Goal: Task Accomplishment & Management: Use online tool/utility

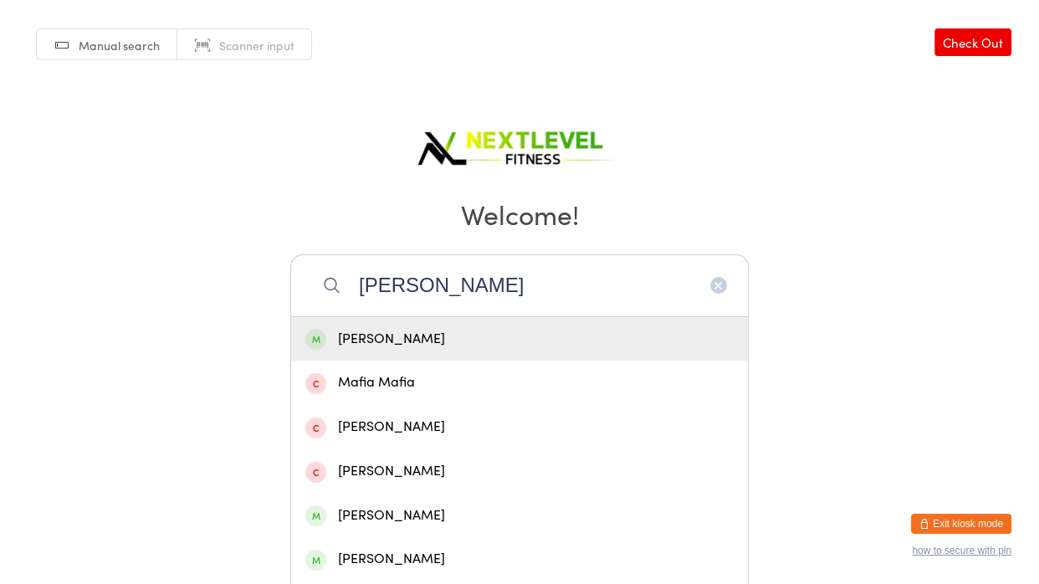
type input "[PERSON_NAME]"
click at [414, 352] on div "[PERSON_NAME]" at bounding box center [519, 339] width 457 height 44
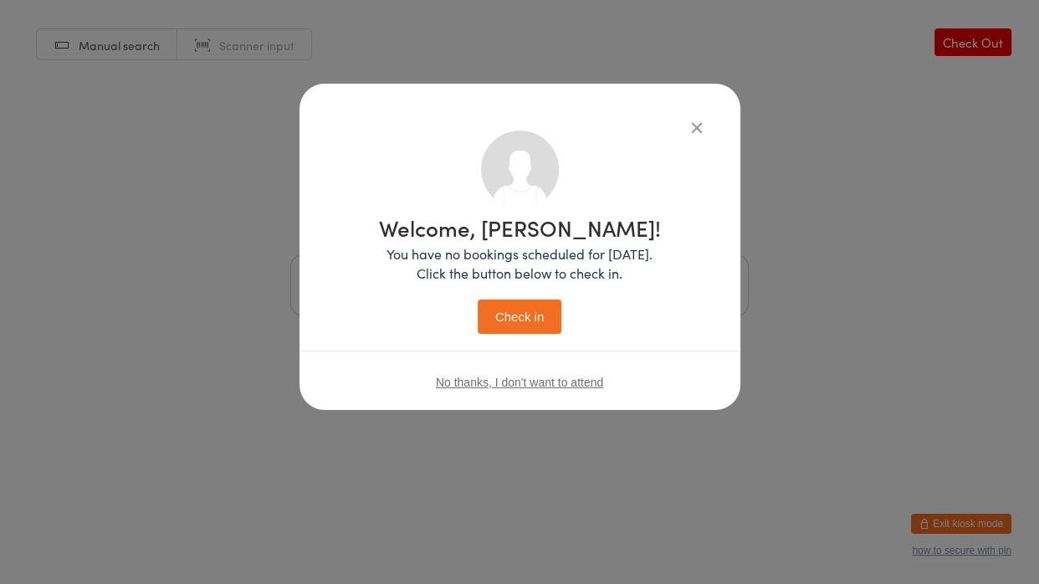
click at [518, 325] on button "Check in" at bounding box center [520, 316] width 84 height 34
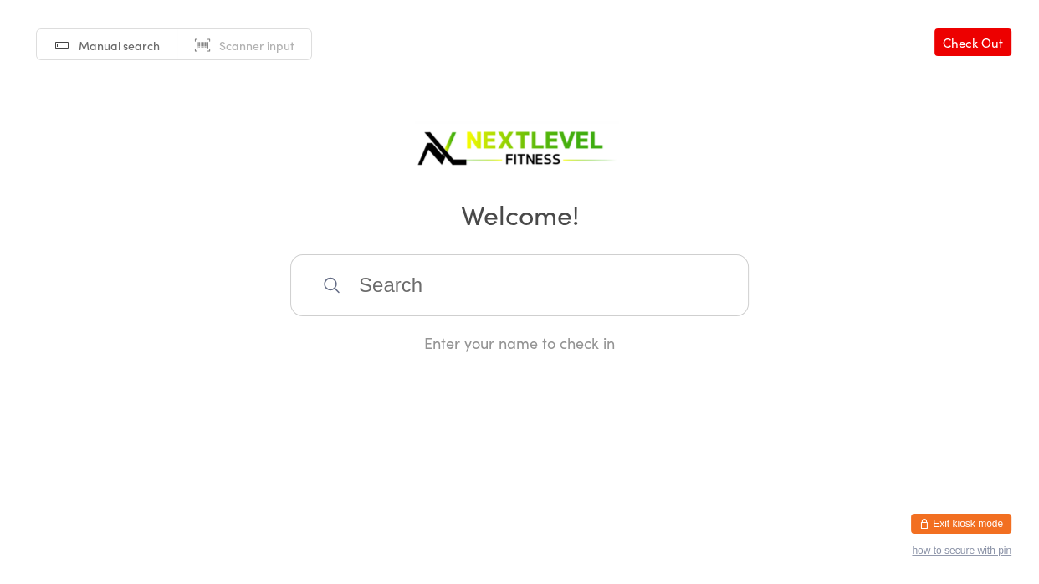
click at [602, 293] on input "search" at bounding box center [519, 285] width 458 height 62
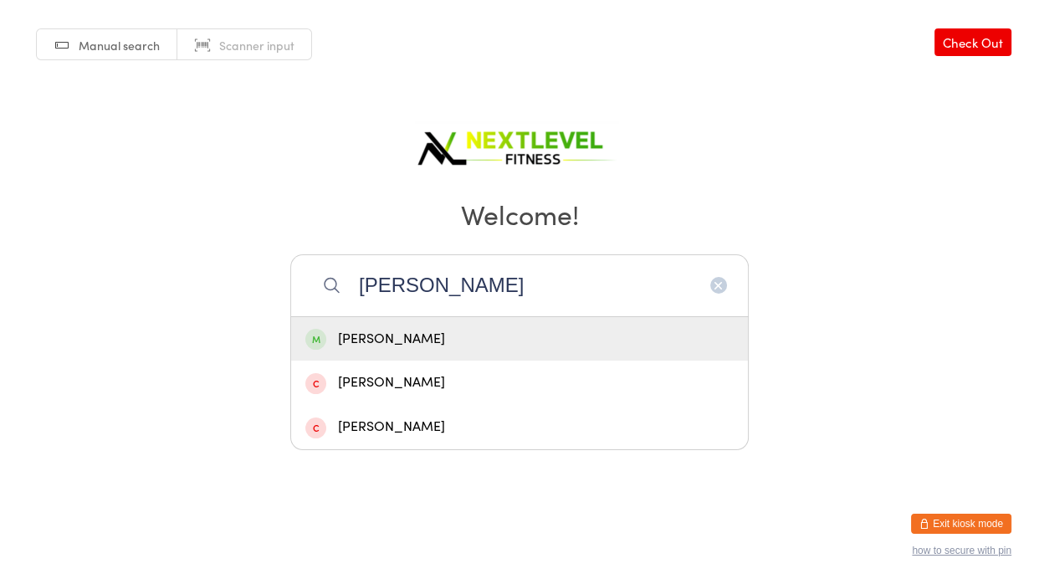
type input "[PERSON_NAME]"
click at [422, 343] on div "[PERSON_NAME]" at bounding box center [519, 339] width 428 height 23
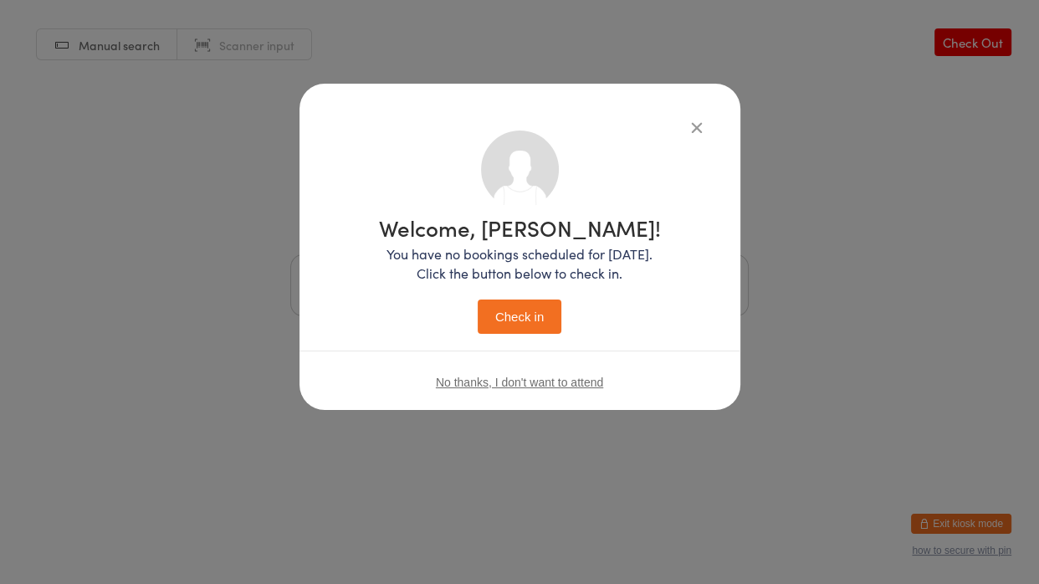
click at [545, 322] on button "Check in" at bounding box center [520, 316] width 84 height 34
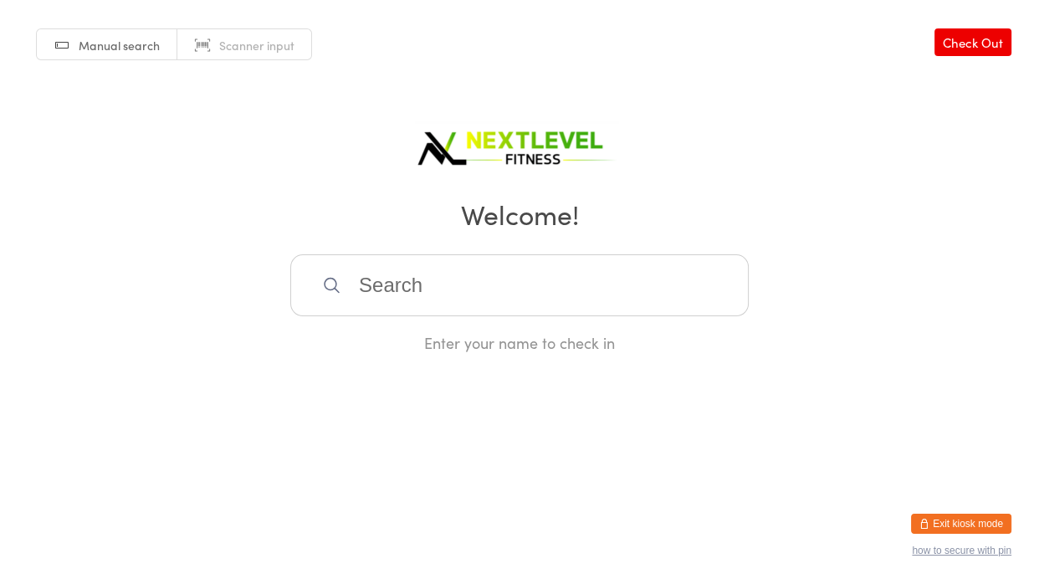
click at [352, 287] on input "search" at bounding box center [519, 285] width 458 height 62
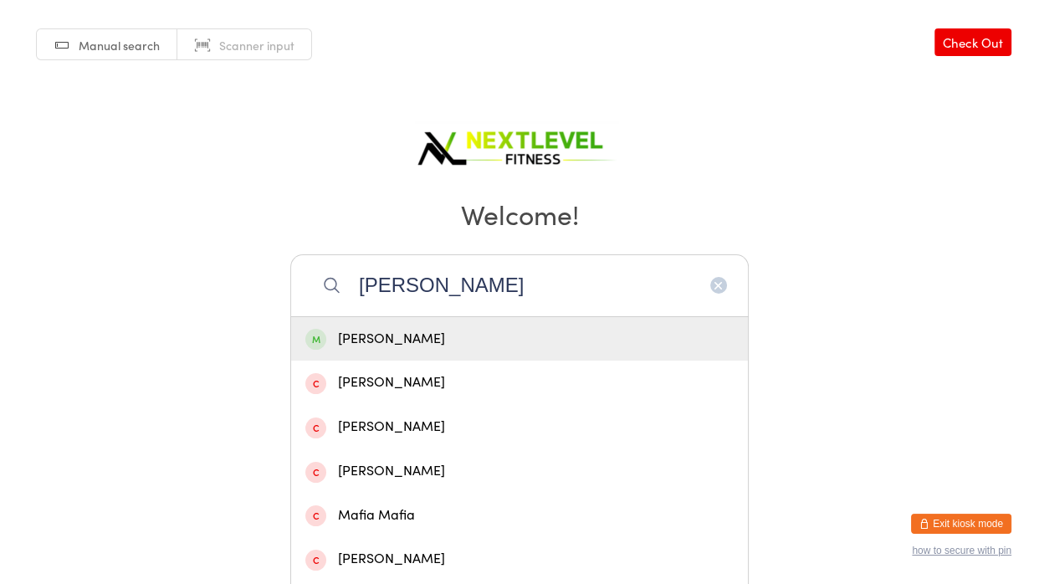
type input "[PERSON_NAME]"
click at [400, 342] on div "[PERSON_NAME]" at bounding box center [519, 339] width 428 height 23
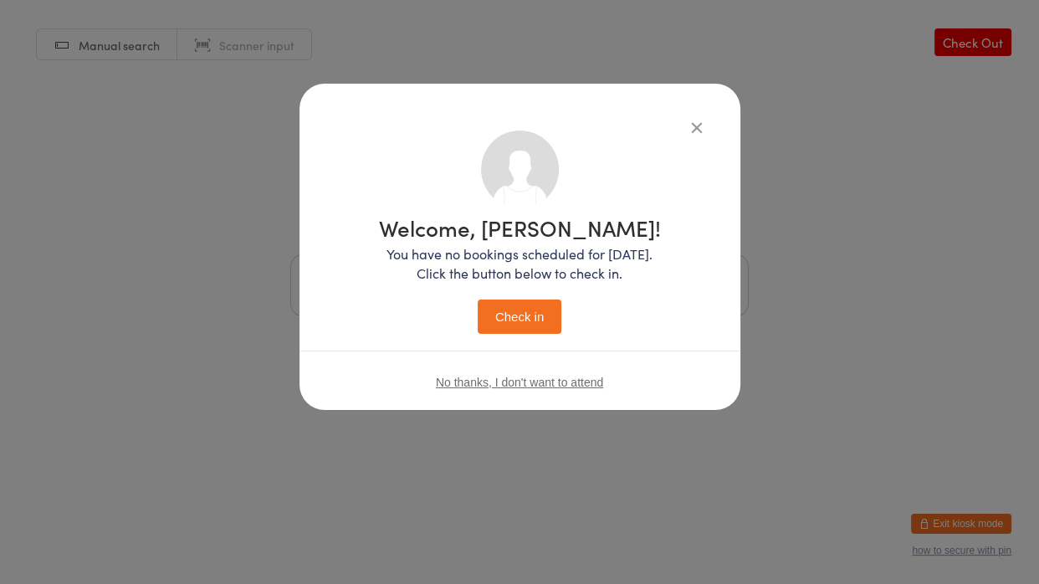
click at [537, 320] on button "Check in" at bounding box center [520, 316] width 84 height 34
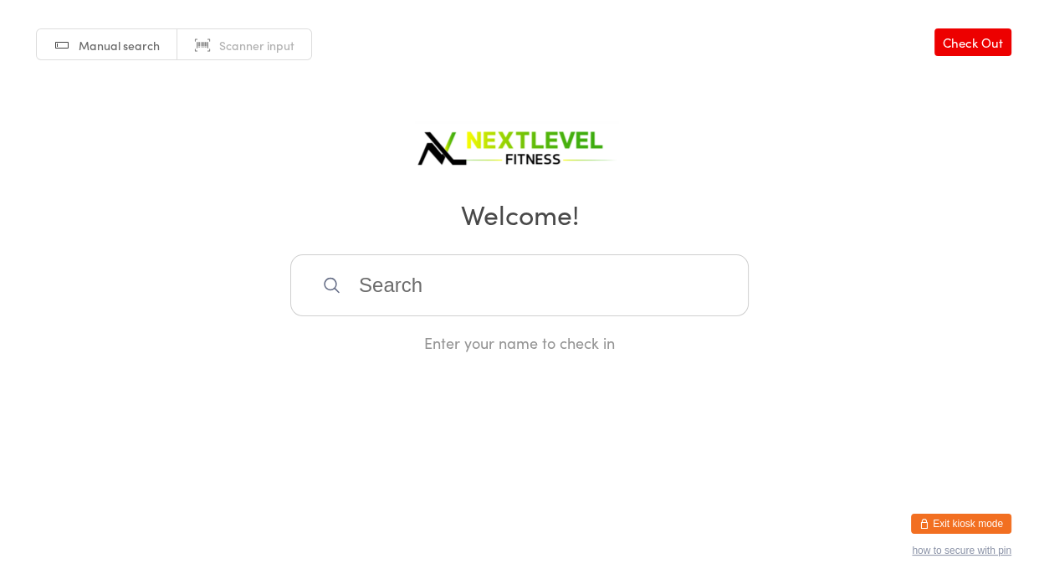
click at [532, 311] on input "search" at bounding box center [519, 285] width 458 height 62
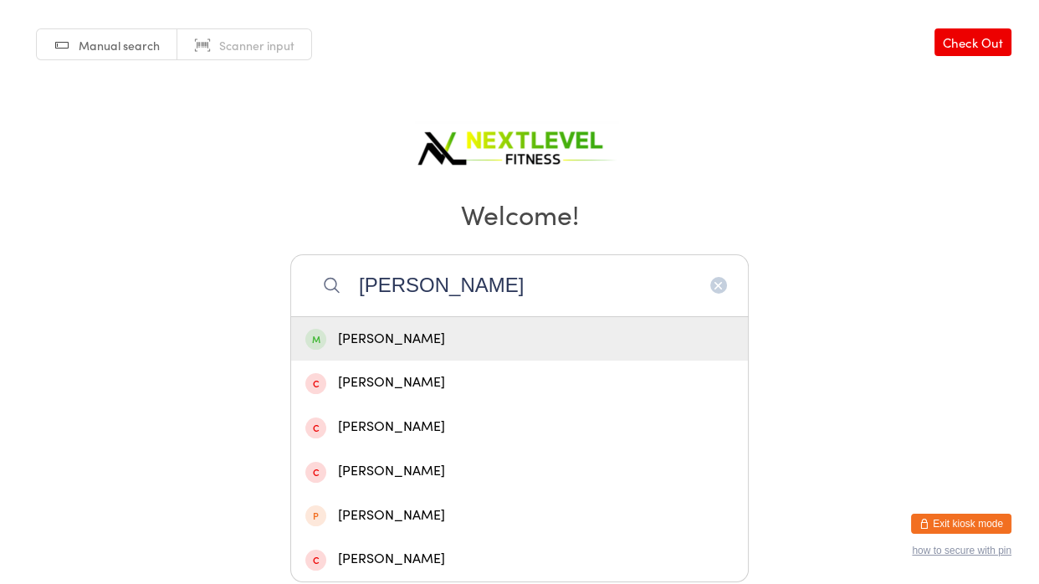
type input "[PERSON_NAME]"
click at [418, 343] on div "[PERSON_NAME]" at bounding box center [519, 339] width 428 height 23
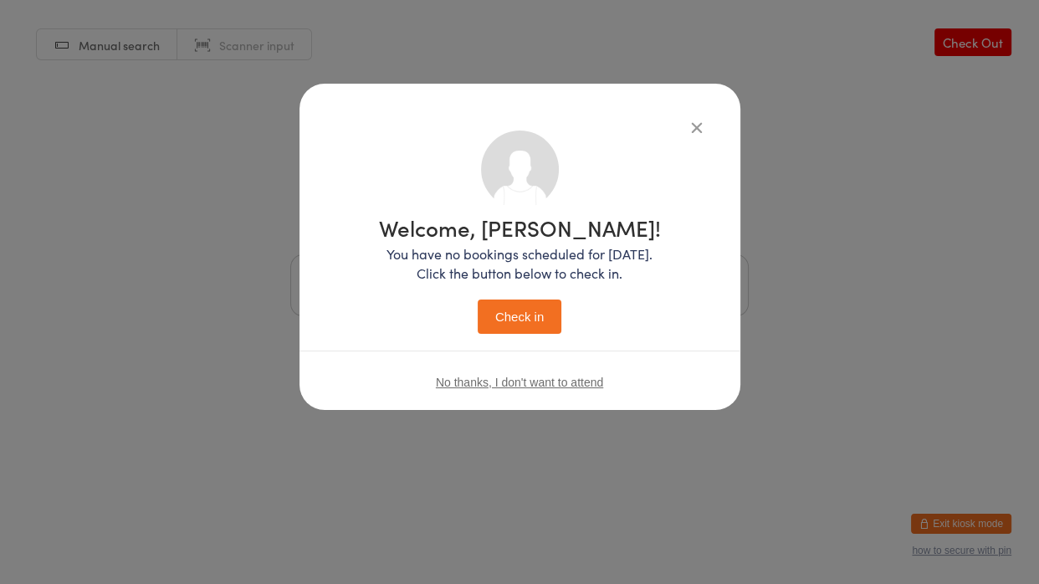
click at [495, 312] on button "Check in" at bounding box center [520, 316] width 84 height 34
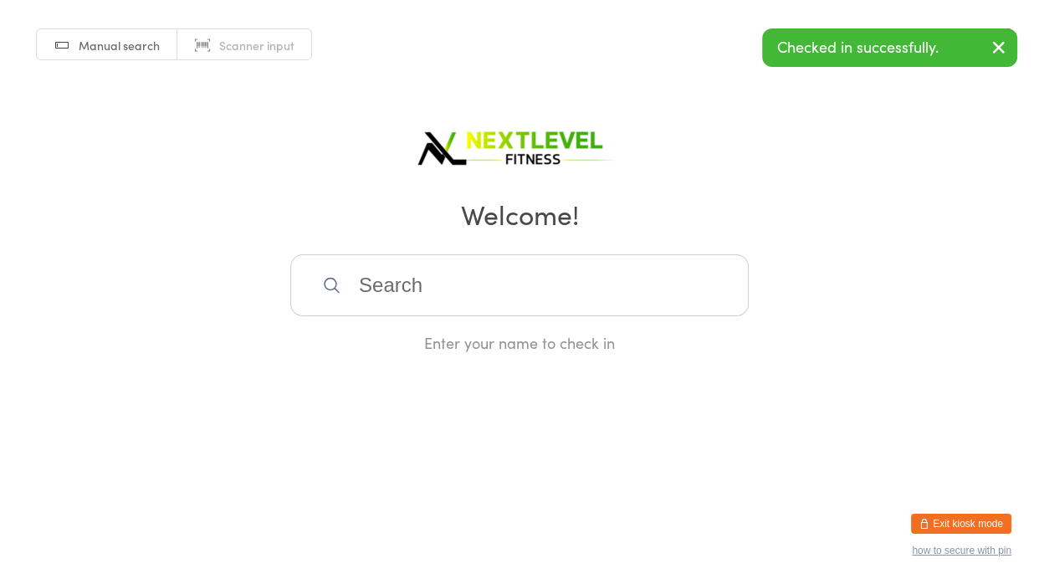
click at [463, 294] on input "search" at bounding box center [519, 285] width 458 height 62
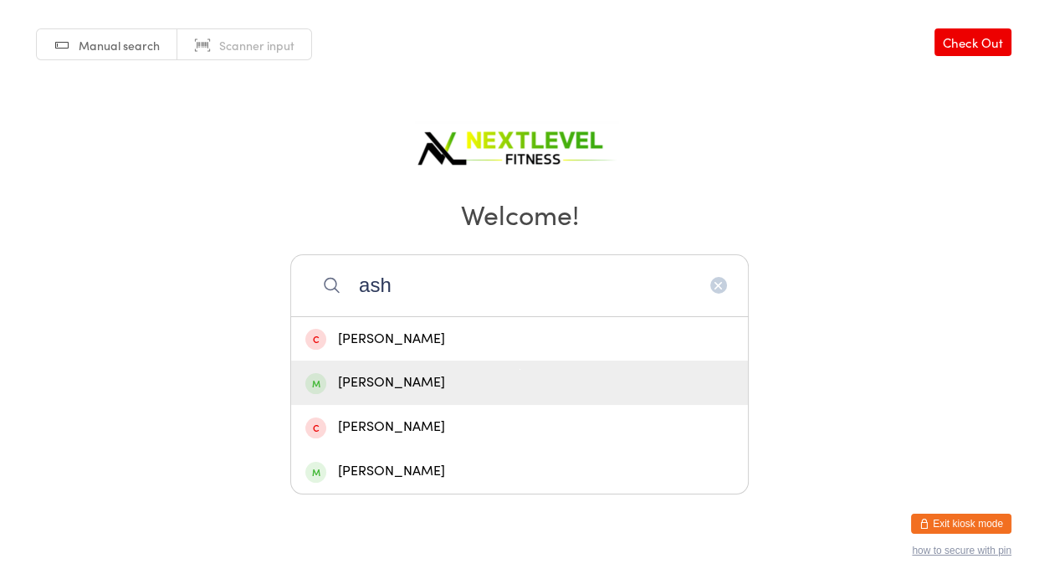
type input "ash"
click at [401, 376] on div "[PERSON_NAME]" at bounding box center [519, 382] width 428 height 23
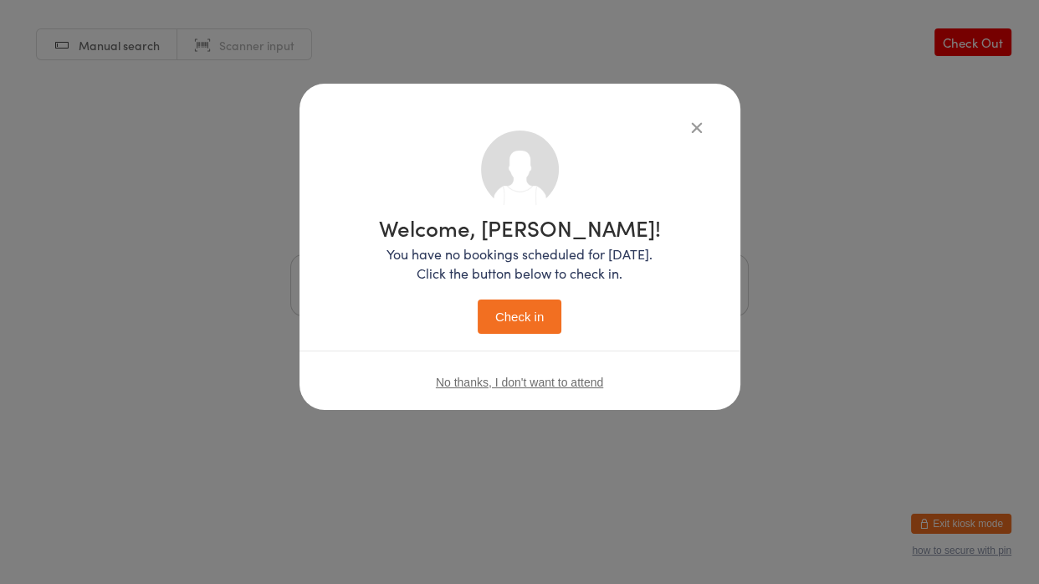
click at [540, 315] on button "Check in" at bounding box center [520, 316] width 84 height 34
